Goal: Check status: Check status

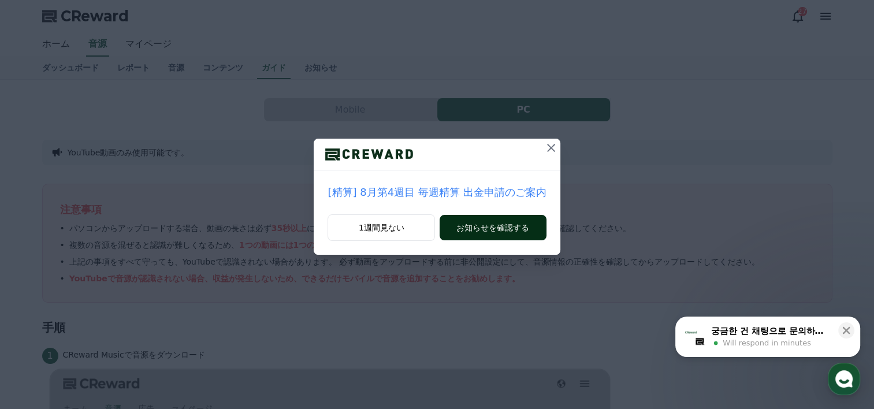
click at [466, 222] on button "お知らせを確認する" at bounding box center [493, 227] width 106 height 25
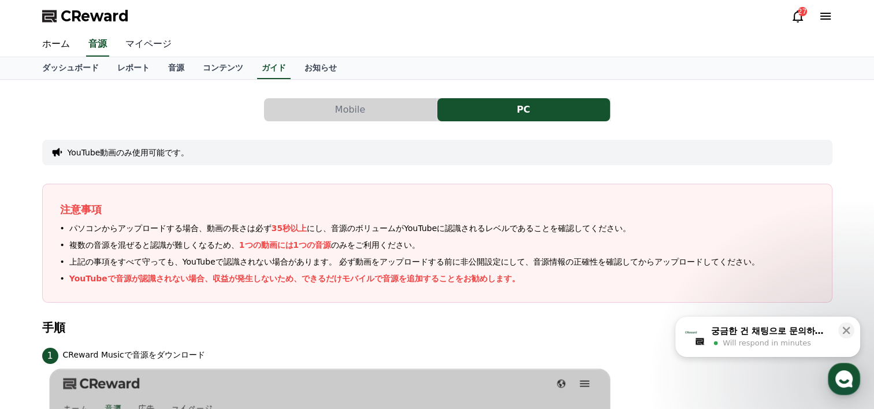
click at [134, 44] on link "マイページ" at bounding box center [148, 44] width 65 height 24
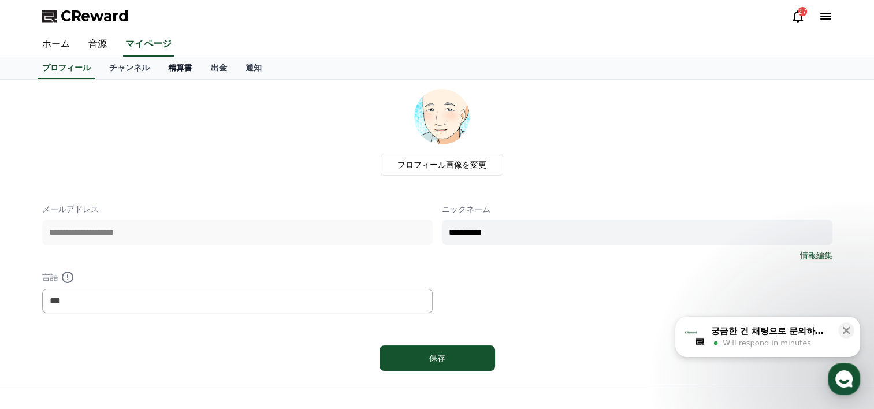
click at [159, 65] on link "精算書" at bounding box center [180, 68] width 43 height 22
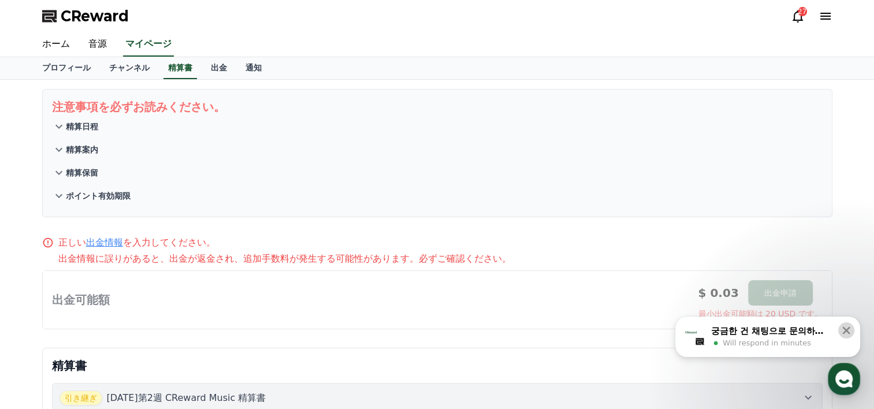
click at [844, 327] on icon at bounding box center [846, 331] width 12 height 12
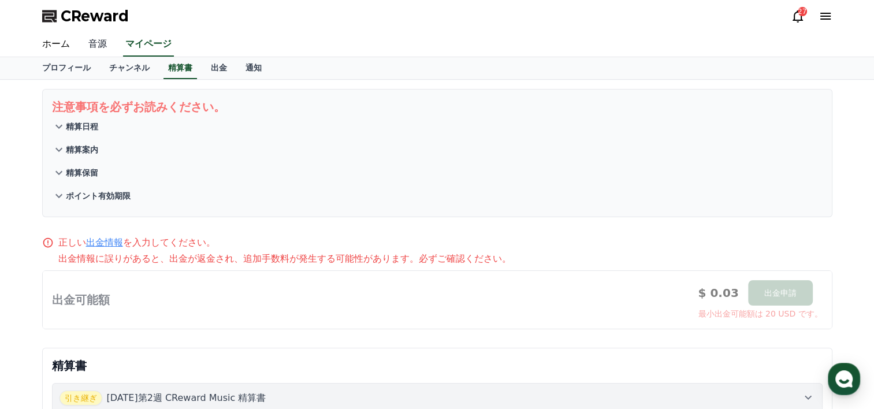
click at [84, 43] on link "音源" at bounding box center [97, 44] width 37 height 24
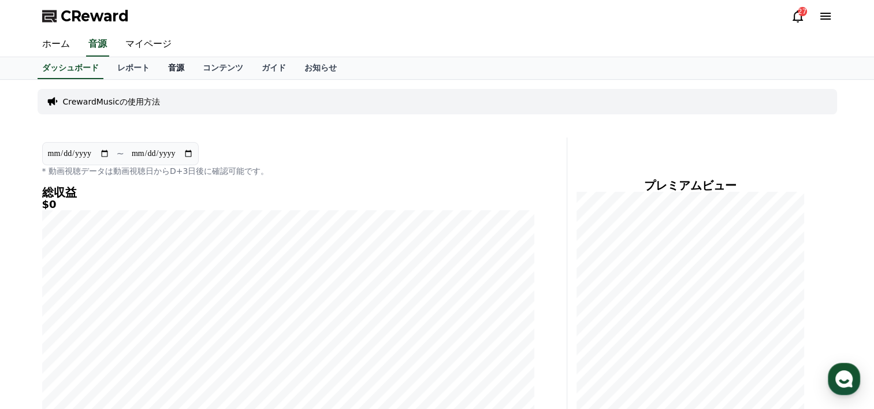
click at [159, 69] on link "音源" at bounding box center [176, 68] width 35 height 22
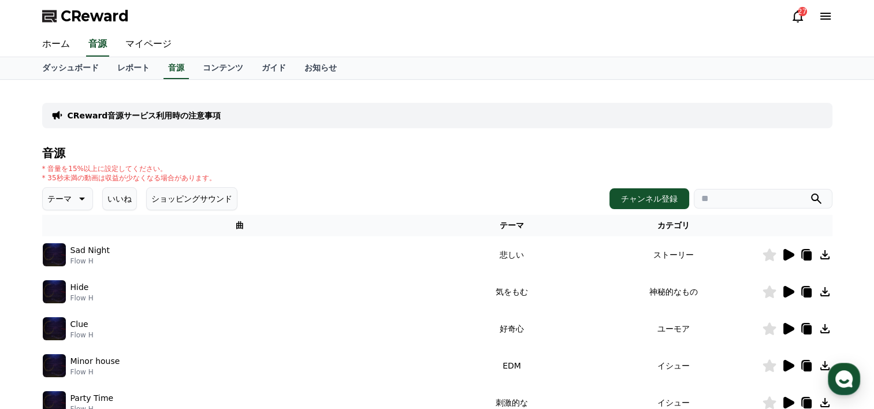
click at [795, 16] on icon at bounding box center [798, 16] width 14 height 14
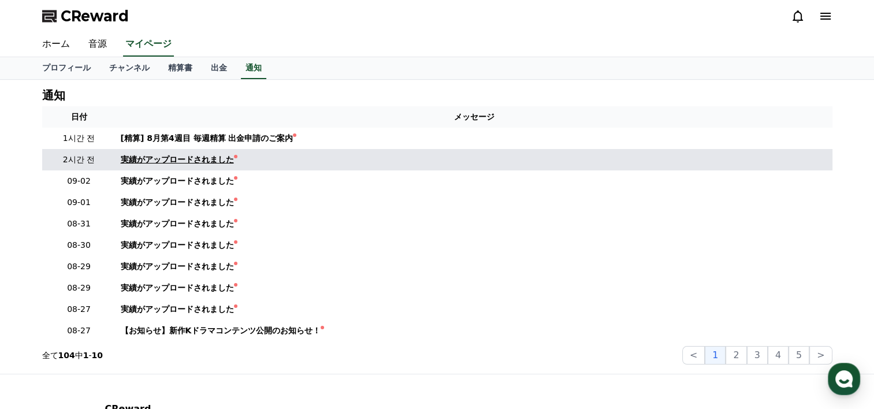
click at [191, 162] on div "実績がアップロードされました" at bounding box center [177, 160] width 113 height 12
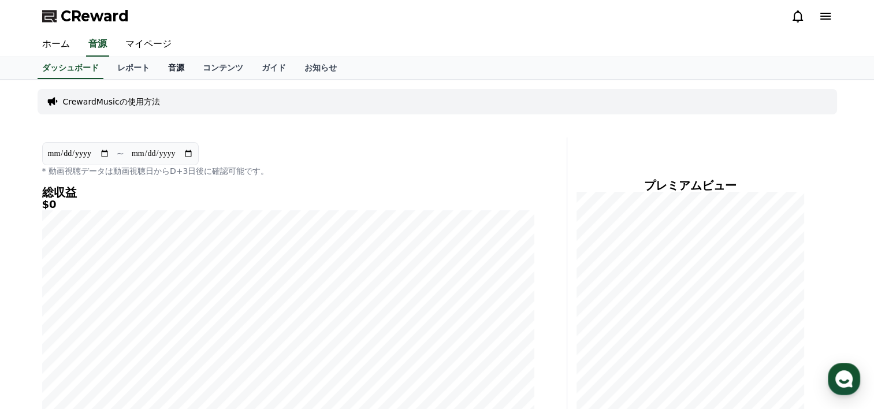
click at [159, 67] on link "音源" at bounding box center [176, 68] width 35 height 22
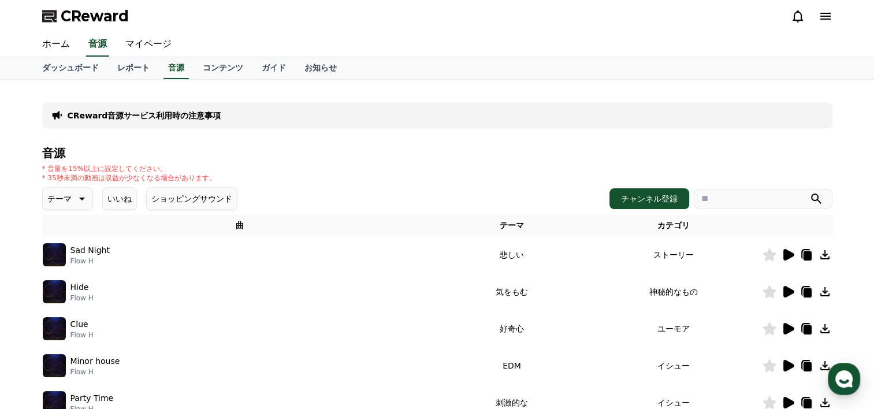
click at [785, 249] on icon at bounding box center [788, 255] width 11 height 12
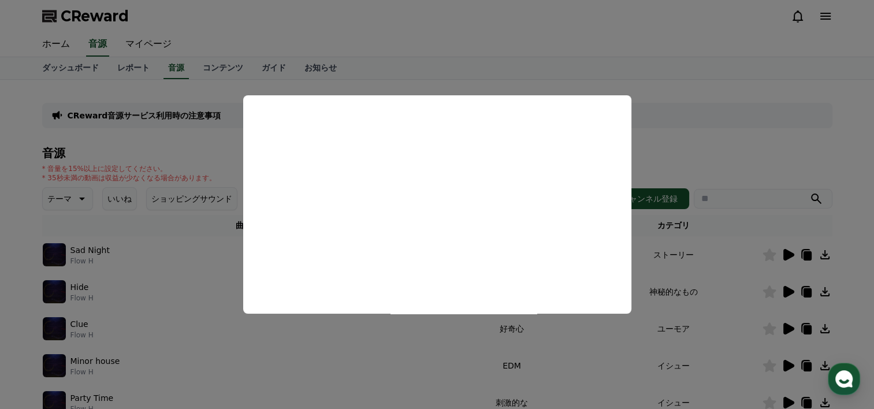
click at [184, 240] on button "close modal" at bounding box center [437, 204] width 874 height 409
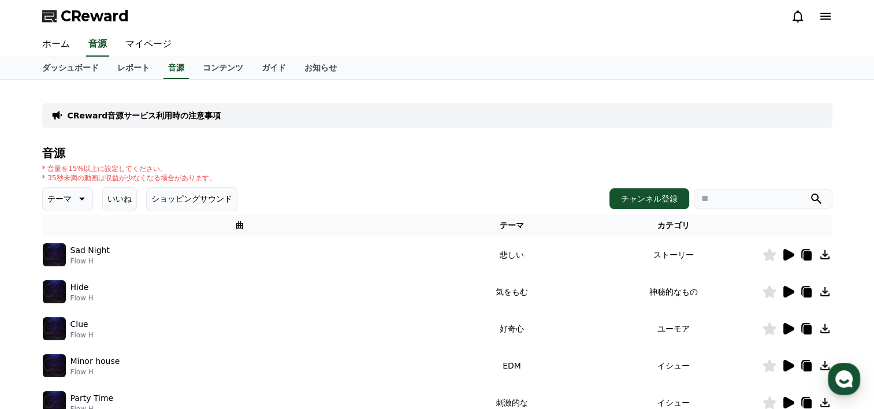
click at [788, 285] on icon at bounding box center [788, 292] width 14 height 14
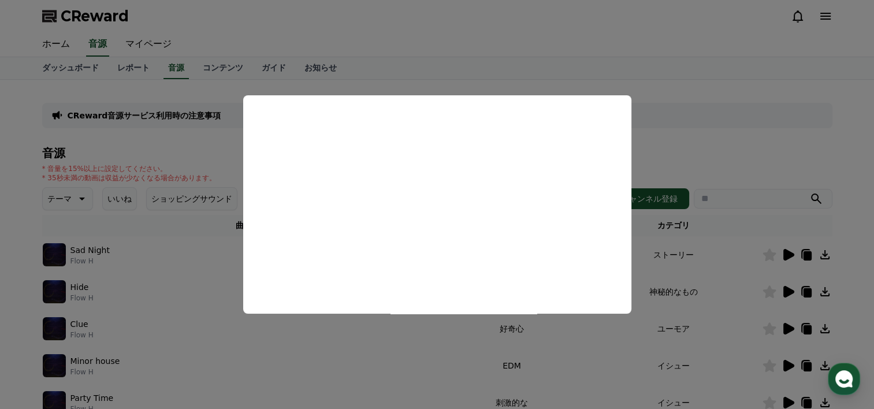
click at [178, 244] on button "close modal" at bounding box center [437, 204] width 874 height 409
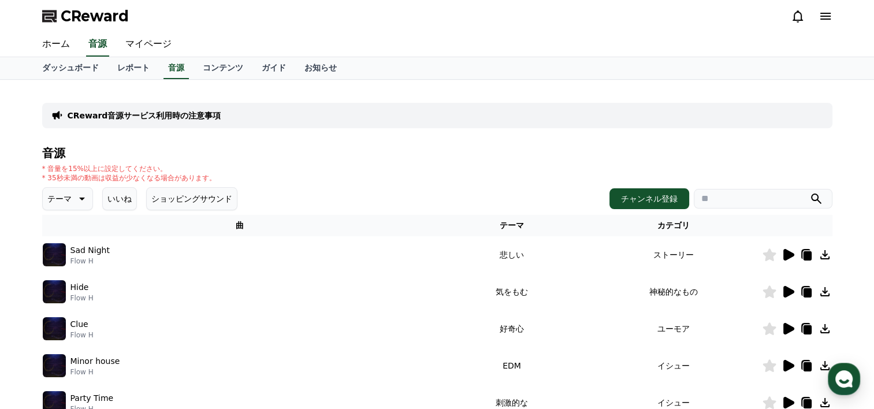
click at [783, 325] on icon at bounding box center [788, 329] width 11 height 12
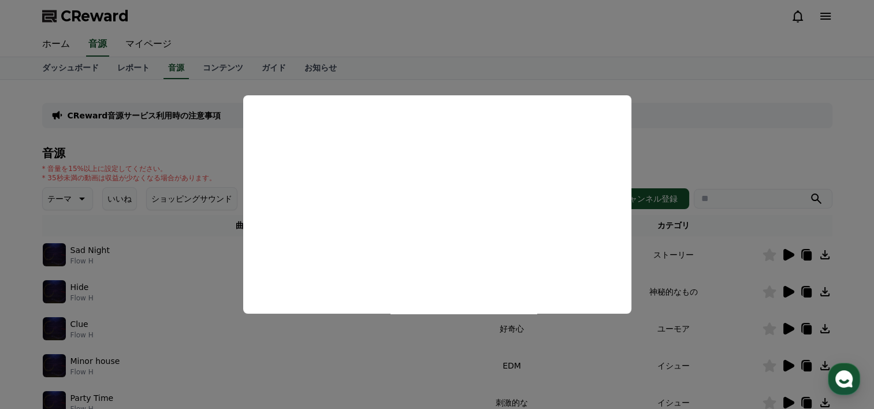
click at [218, 217] on button "close modal" at bounding box center [437, 204] width 874 height 409
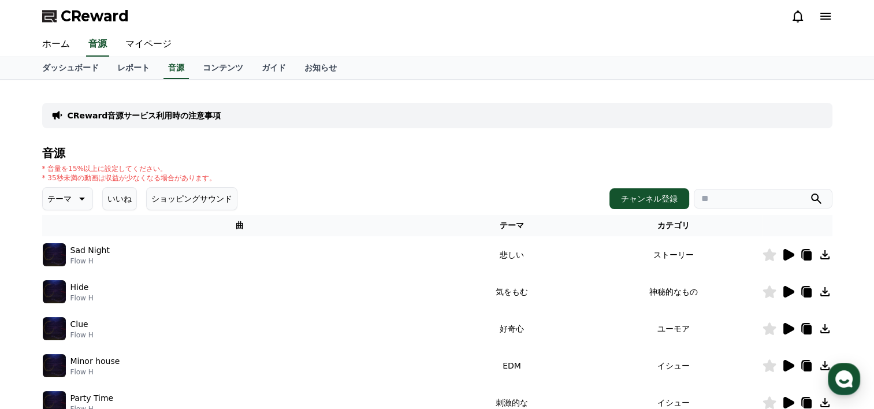
click at [786, 362] on icon at bounding box center [788, 366] width 11 height 12
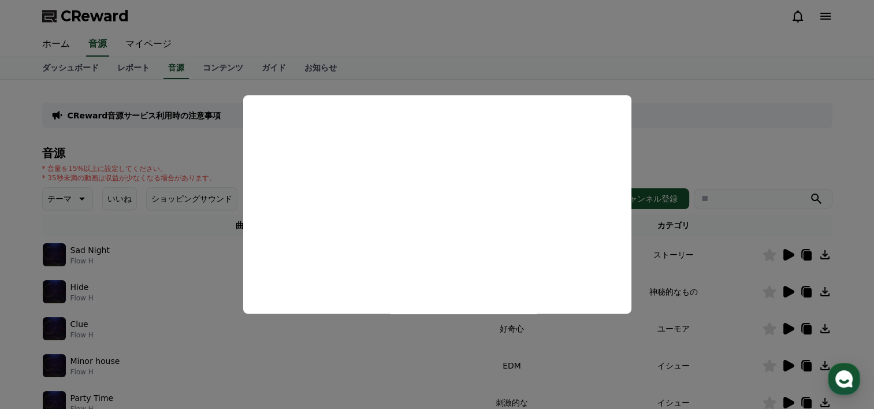
click at [176, 240] on button "close modal" at bounding box center [437, 204] width 874 height 409
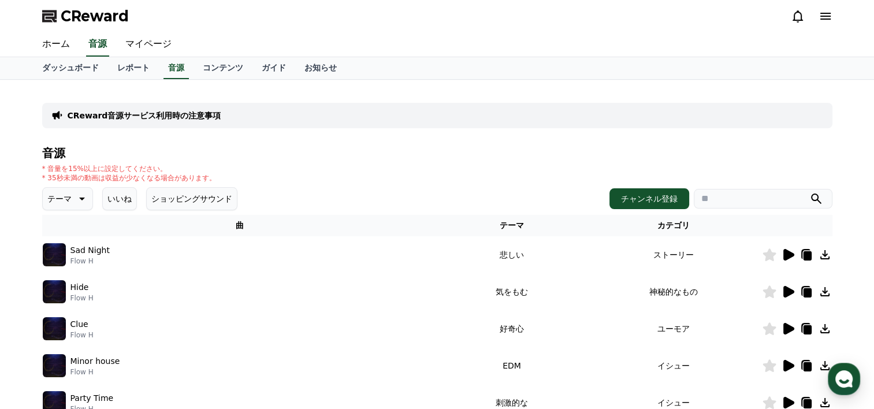
click at [785, 367] on icon at bounding box center [788, 366] width 11 height 12
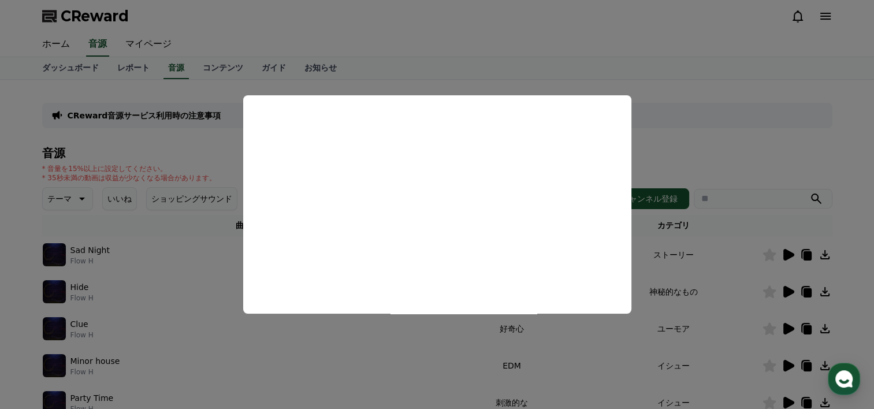
click at [11, 135] on button "close modal" at bounding box center [437, 204] width 874 height 409
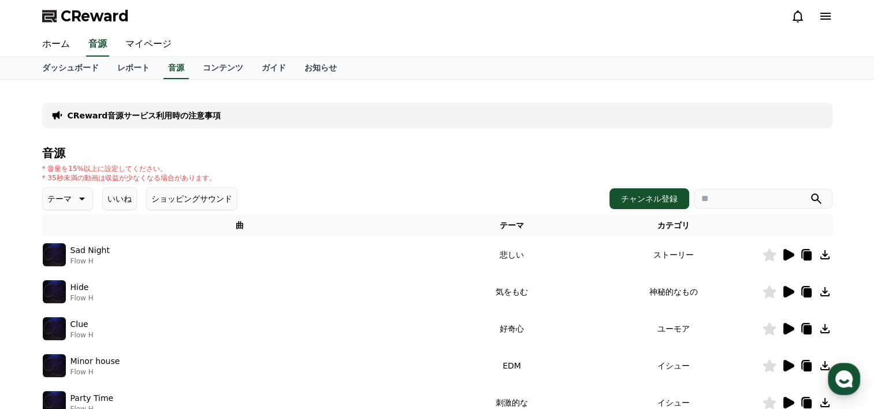
click at [823, 363] on icon at bounding box center [825, 366] width 14 height 14
